Goal: Information Seeking & Learning: Learn about a topic

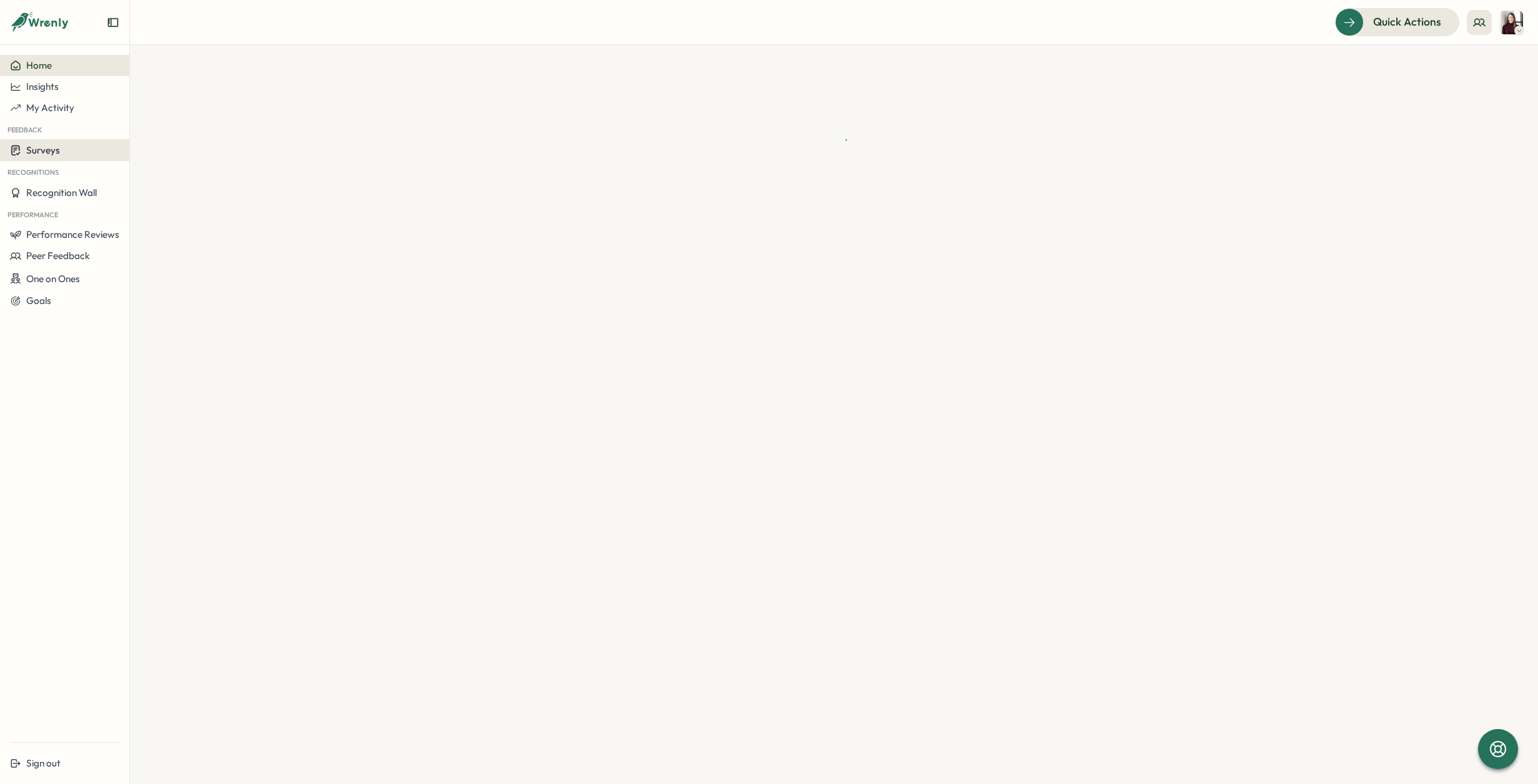
click at [52, 156] on button "Surveys" at bounding box center [64, 150] width 129 height 22
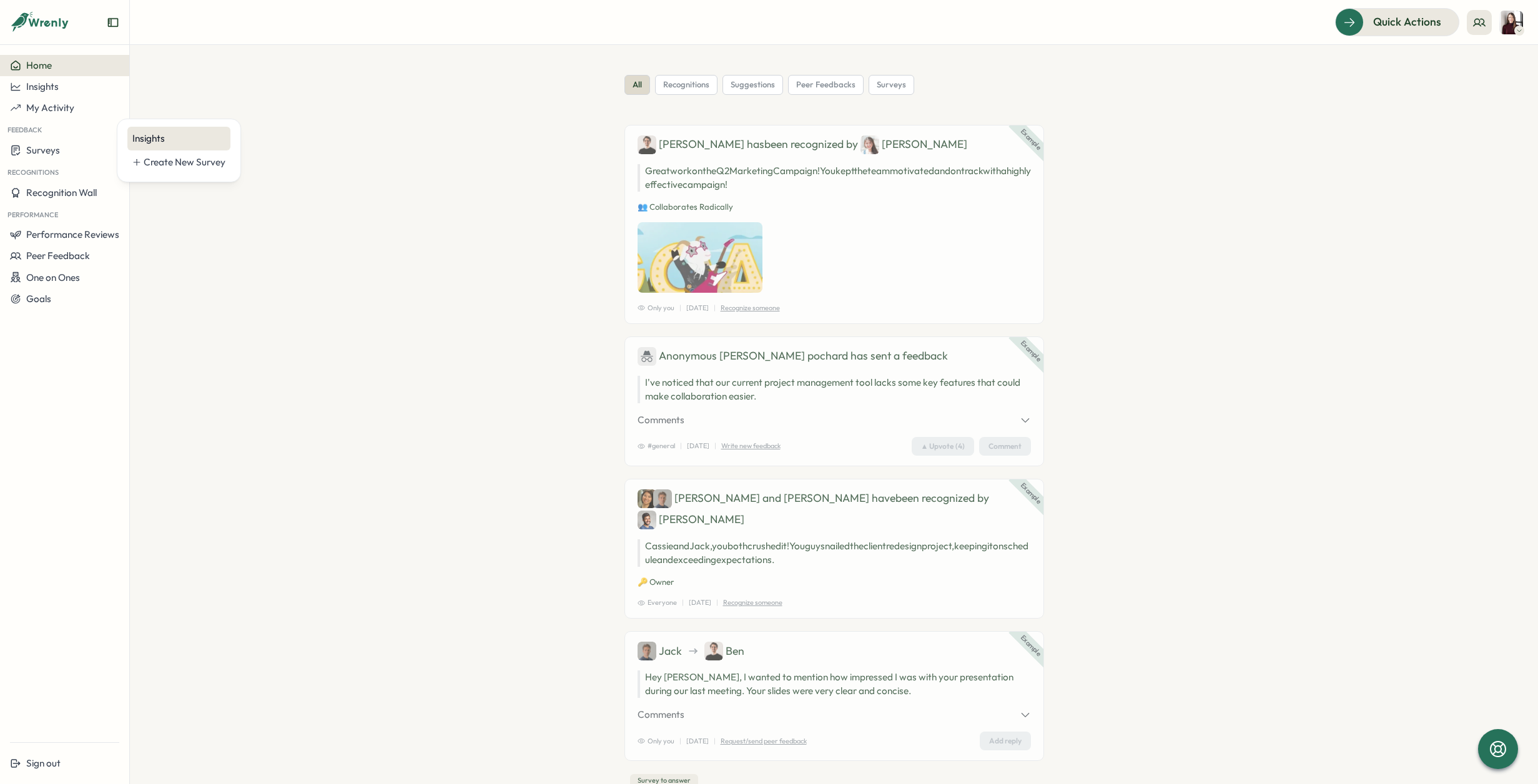
click at [170, 132] on div "Insights" at bounding box center [179, 139] width 93 height 14
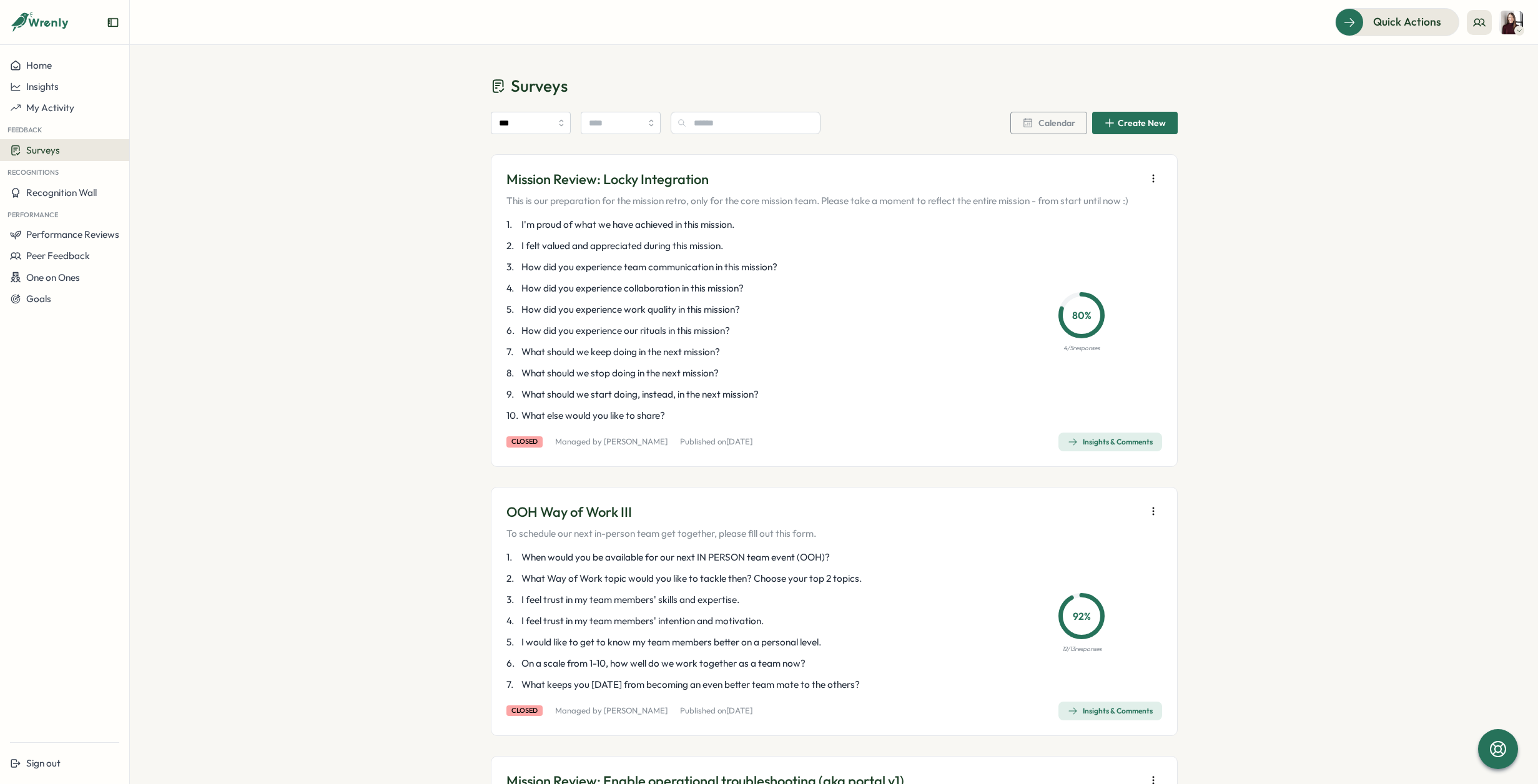
scroll to position [24, 0]
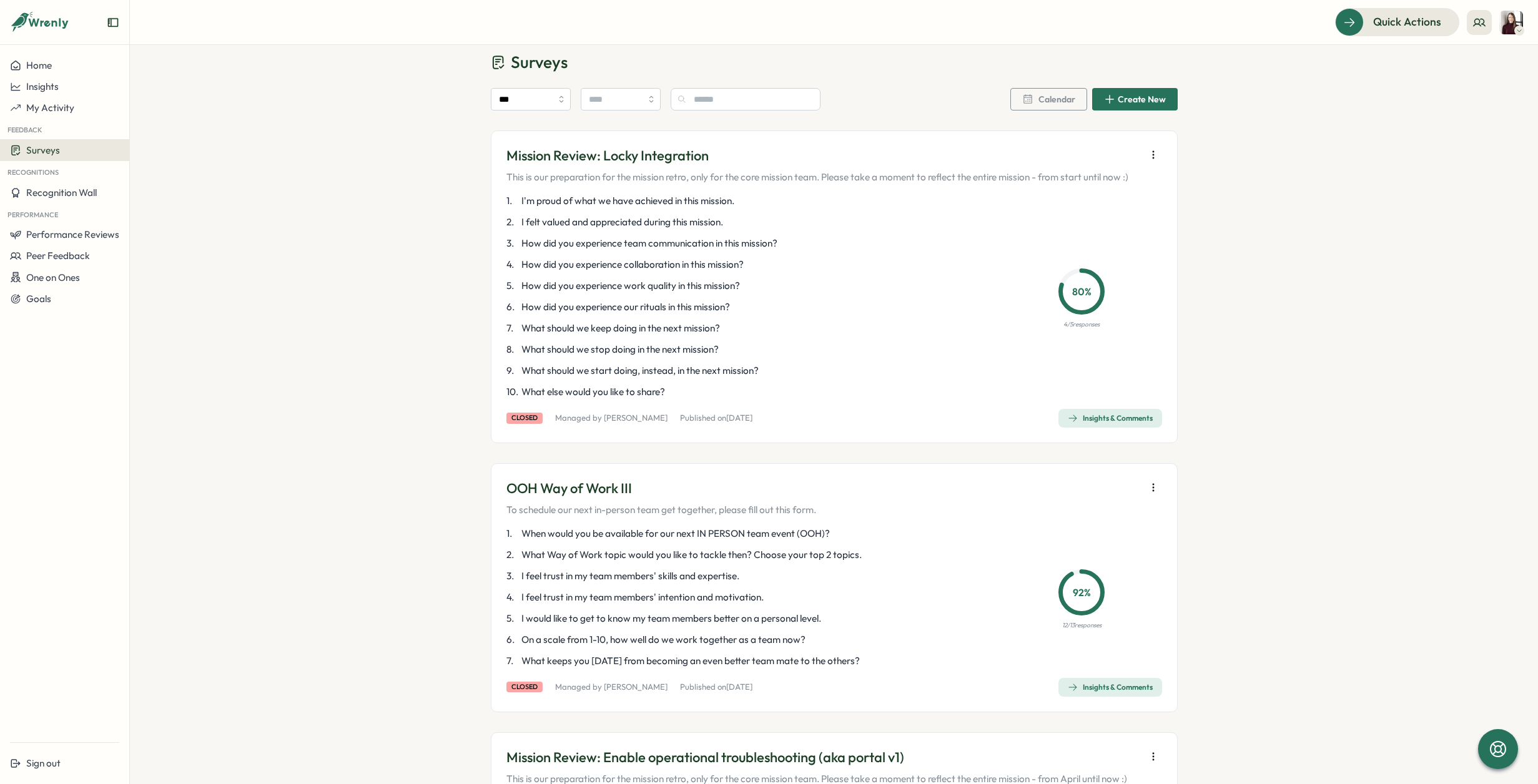
click at [1109, 693] on span "Insights & Comments" at bounding box center [1110, 687] width 85 height 17
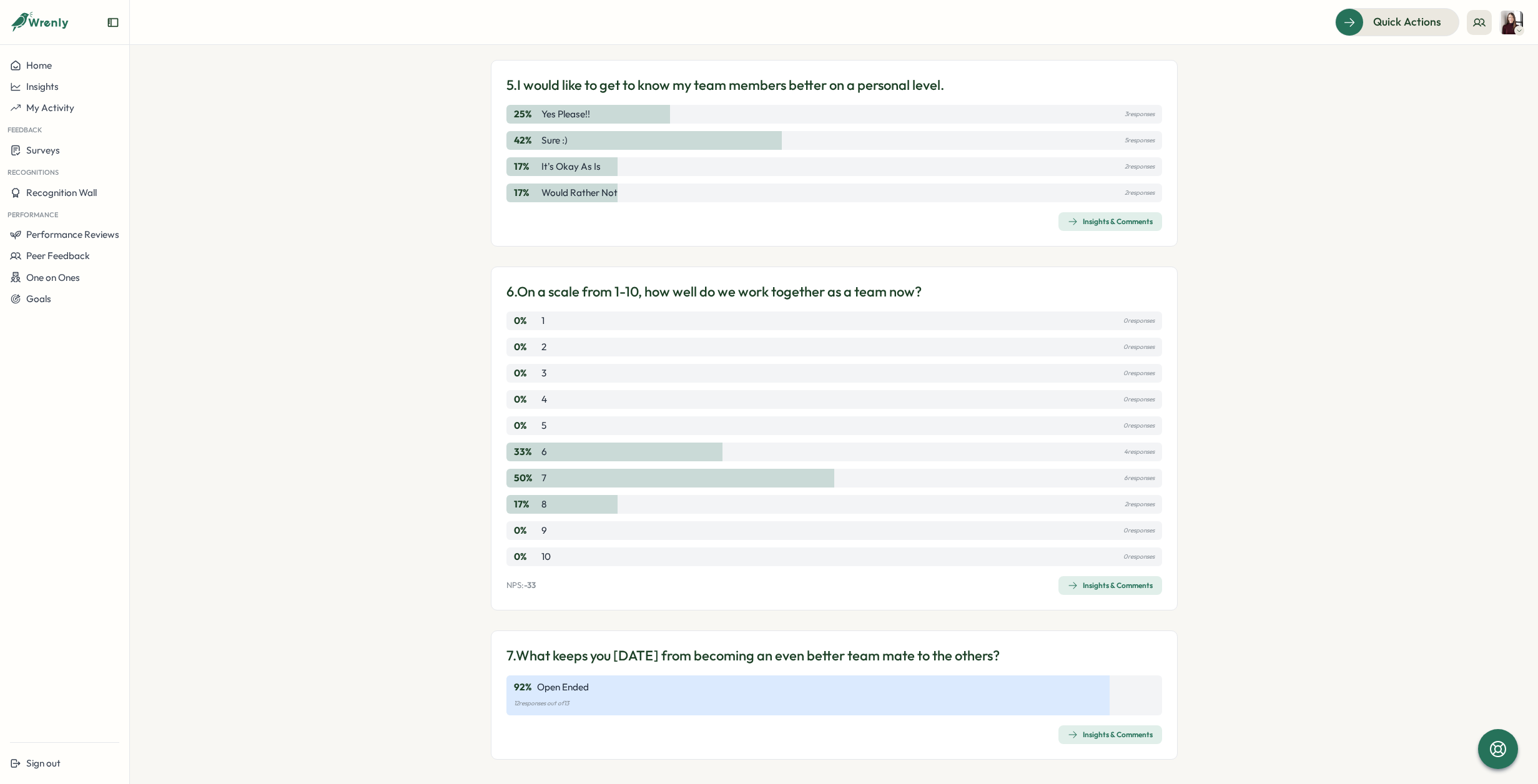
scroll to position [1189, 0]
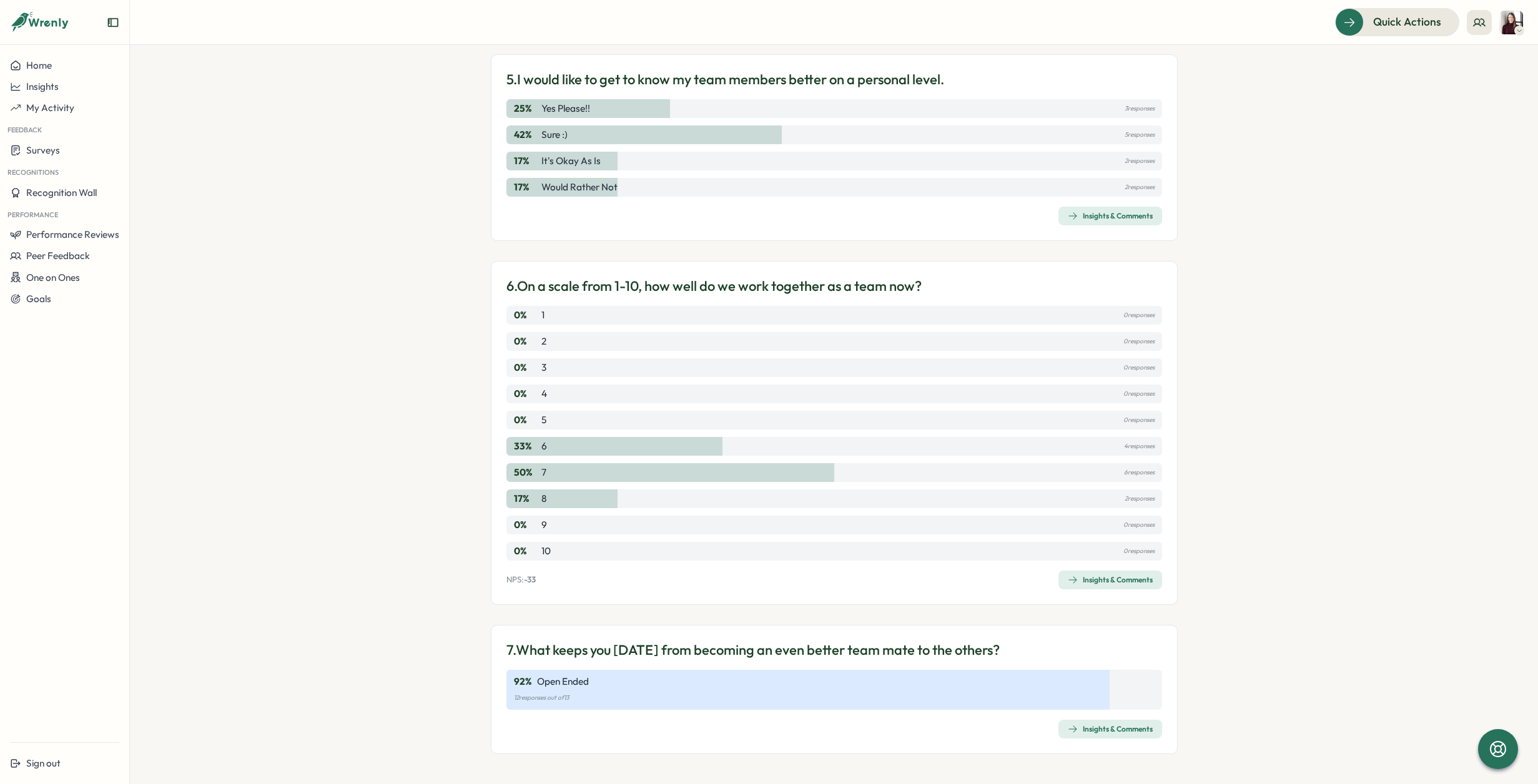
click at [1099, 732] on div "Insights & Comments" at bounding box center [1110, 729] width 85 height 10
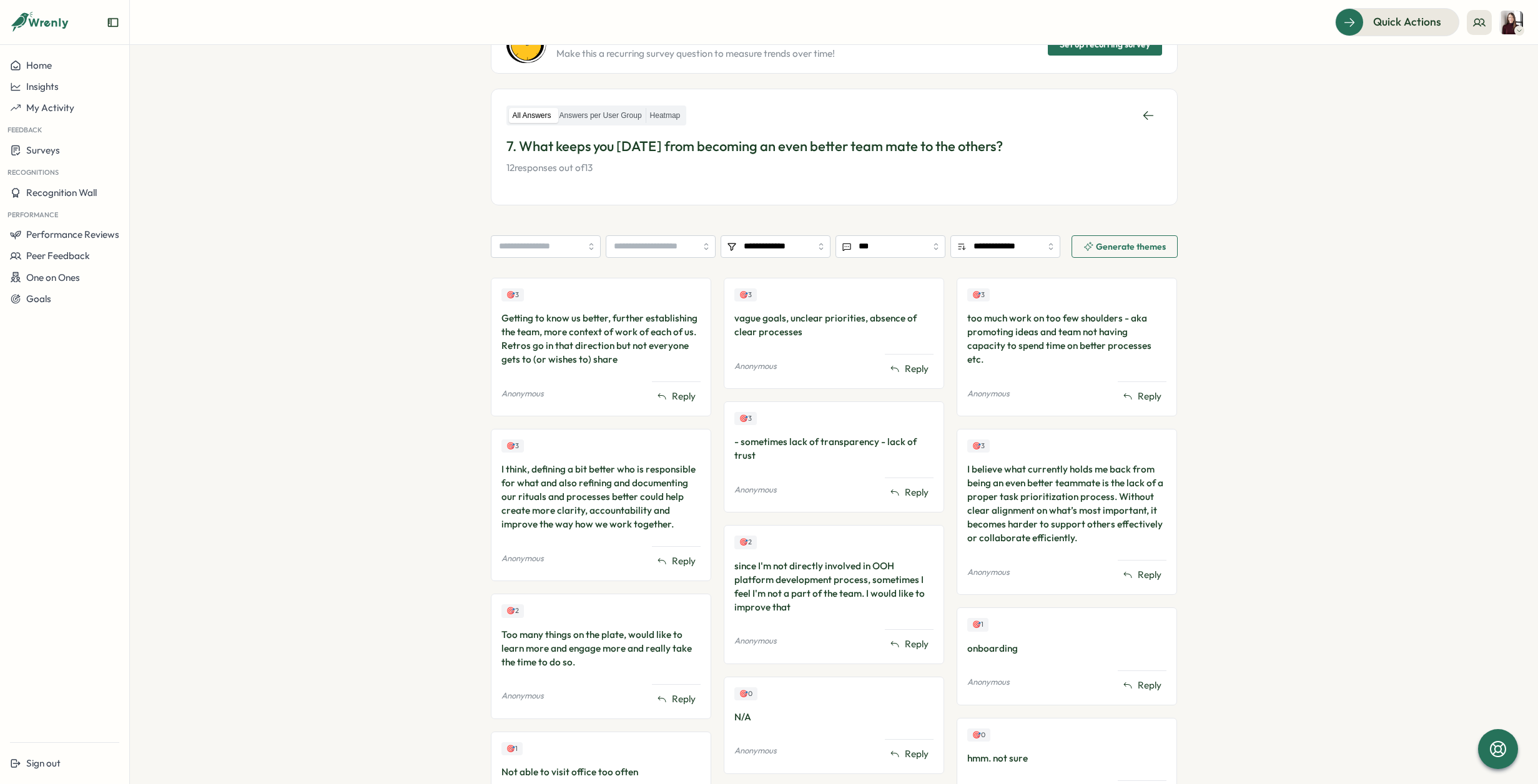
scroll to position [175, 0]
